Goal: Task Accomplishment & Management: Complete application form

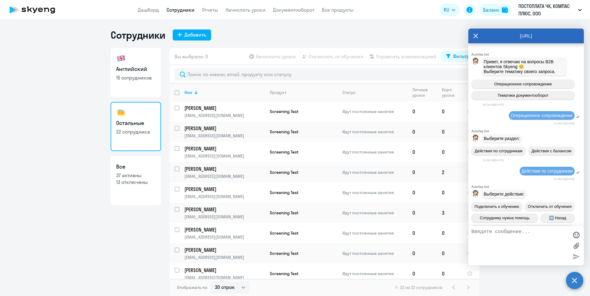
select select "30"
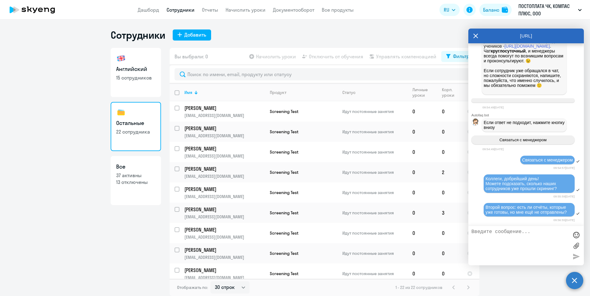
click at [481, 232] on textarea at bounding box center [519, 245] width 97 height 33
paste textarea "[PERSON_NAME]"
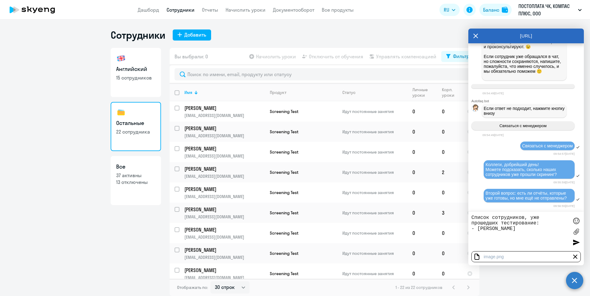
click at [554, 228] on textarea "Список сотрудников, уже прошедших тестирование: - [PERSON_NAME]" at bounding box center [519, 231] width 97 height 33
paste textarea "[DATE]"
click at [488, 238] on textarea "Список сотрудников, уже прошедших тестирование: - [PERSON_NAME] [DATE] -" at bounding box center [519, 231] width 97 height 33
paste textarea "[PERSON_NAME]"
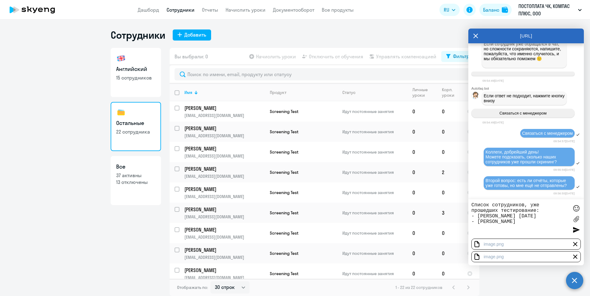
click at [479, 233] on textarea "Список сотрудников, уже прошедших тестирование: - [PERSON_NAME] [DATE] - [PERSO…" at bounding box center [519, 218] width 97 height 33
paste textarea "[DATE]"
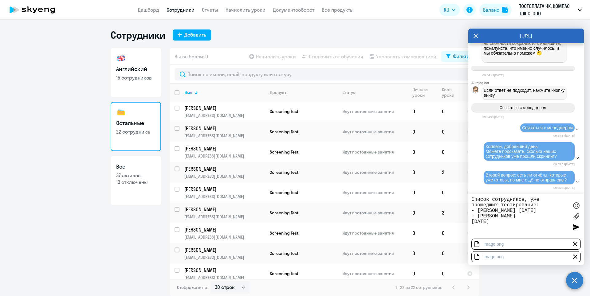
type textarea "Список сотрудников, уже прошедших тестирование: - [PERSON_NAME] [DATE] - [PERSO…"
click at [489, 246] on div "image" at bounding box center [489, 244] width 12 height 5
click at [574, 282] on circle at bounding box center [574, 280] width 17 height 17
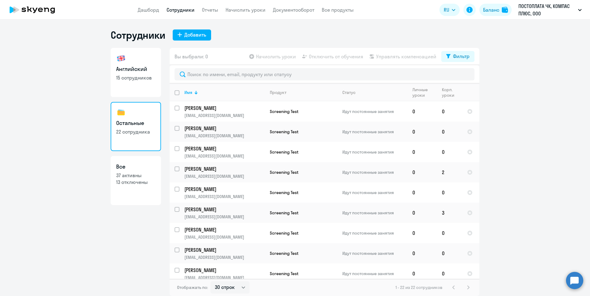
click at [573, 281] on circle at bounding box center [574, 280] width 17 height 17
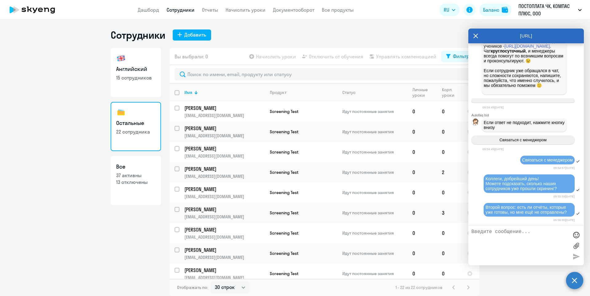
click at [491, 235] on textarea at bounding box center [519, 245] width 97 height 33
paste textarea "[PERSON_NAME]"
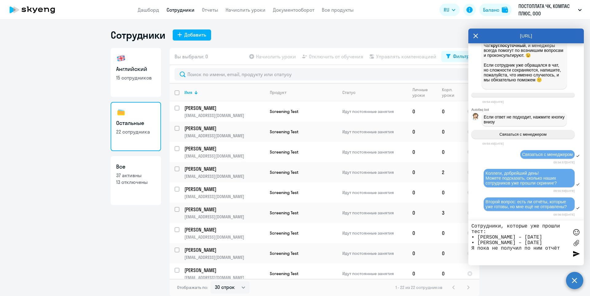
type textarea "Сотрудники, которые уже прошли тест: • [PERSON_NAME] – [DATE] • [PERSON_NAME] –…"
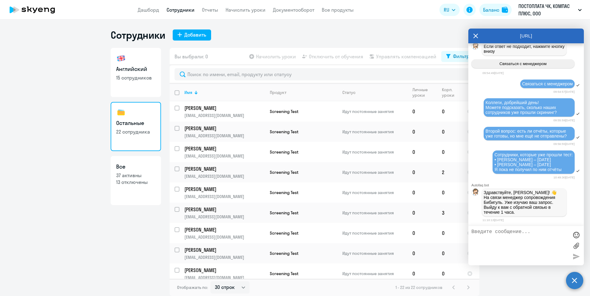
scroll to position [7051, 0]
click at [104, 270] on ng-component "Сотрудники Добавить Английский 15 сотрудников Остальные 22 сотрудника Все 37 ак…" at bounding box center [295, 162] width 590 height 267
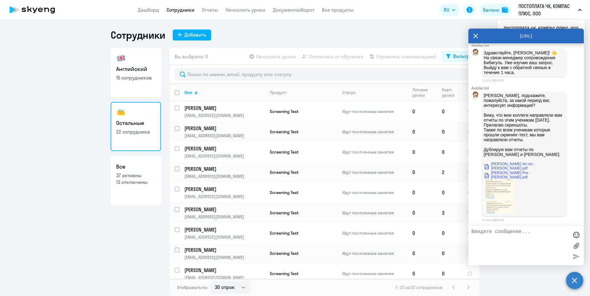
scroll to position [7191, 0]
click at [490, 234] on textarea at bounding box center [519, 245] width 97 height 33
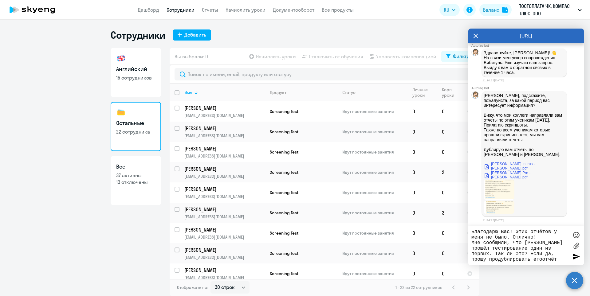
type textarea "Благодарю Вас! Этих отчётов у меня не было. Отлично! Мне сообщили, что [PERSON_…"
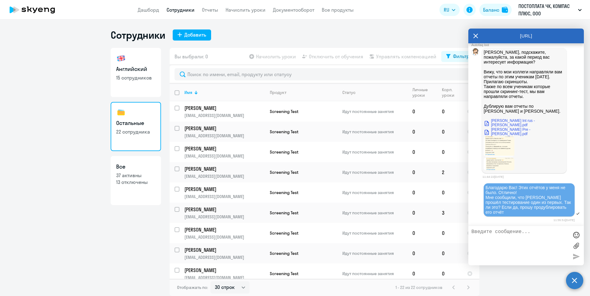
scroll to position [7235, 0]
